Goal: Task Accomplishment & Management: Use online tool/utility

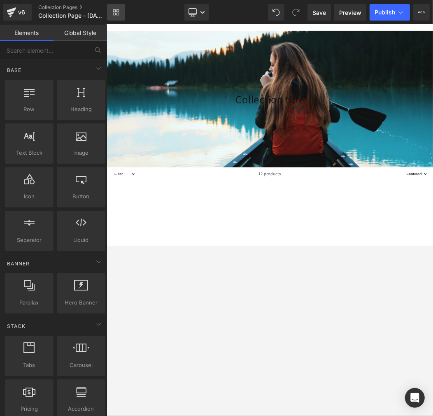
click at [118, 13] on icon at bounding box center [118, 14] width 3 height 3
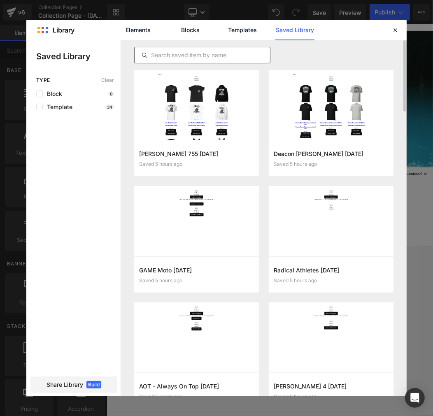
click at [198, 51] on input "text" at bounding box center [202, 55] width 135 height 10
click at [196, 57] on input "text" at bounding box center [202, 55] width 135 height 10
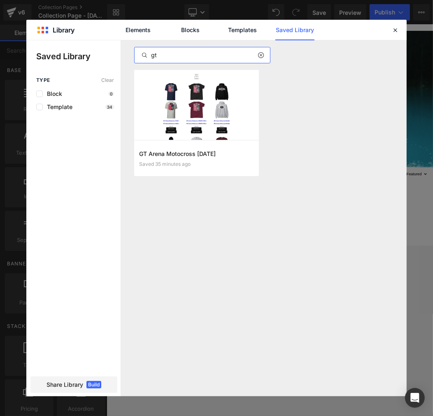
click at [198, 58] on input "gt" at bounding box center [202, 55] width 135 height 10
type input "gt"
click at [397, 27] on icon at bounding box center [395, 29] width 7 height 7
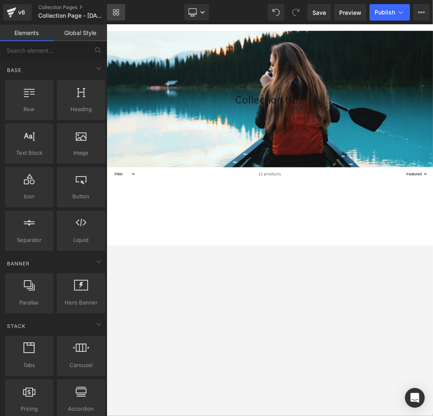
click at [115, 9] on icon at bounding box center [116, 12] width 7 height 7
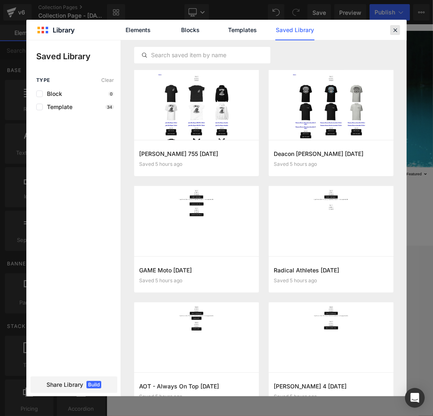
click at [392, 30] on icon at bounding box center [395, 29] width 7 height 7
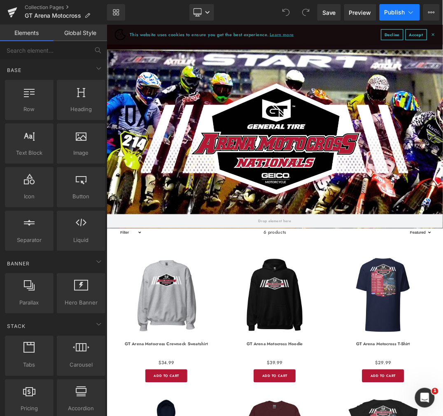
click at [402, 14] on span "Publish" at bounding box center [395, 12] width 21 height 7
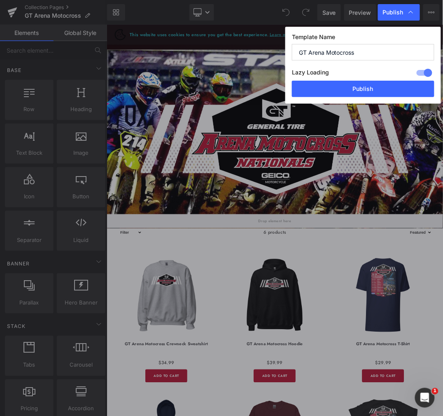
click at [382, 49] on input "GT Arena Motocross" at bounding box center [363, 52] width 142 height 16
